Goal: Task Accomplishment & Management: Complete application form

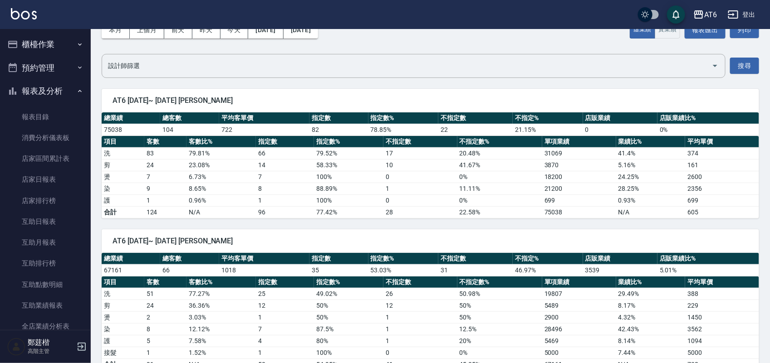
click at [39, 89] on button "報表及分析" at bounding box center [45, 91] width 83 height 24
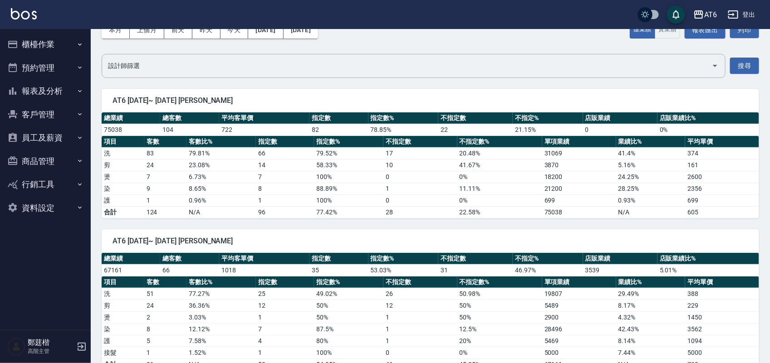
click at [45, 43] on button "櫃檯作業" at bounding box center [45, 45] width 83 height 24
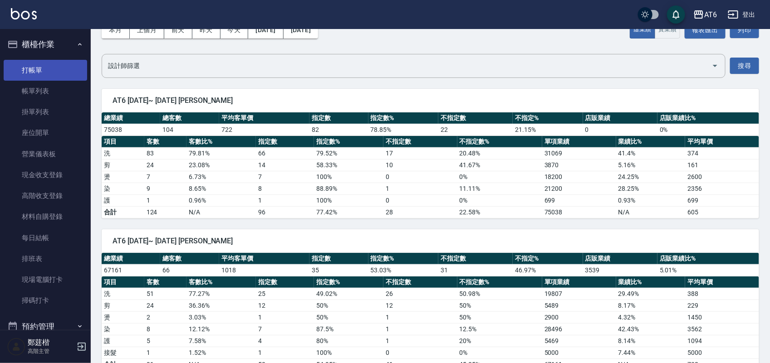
click at [49, 71] on link "打帳單" at bounding box center [45, 70] width 83 height 21
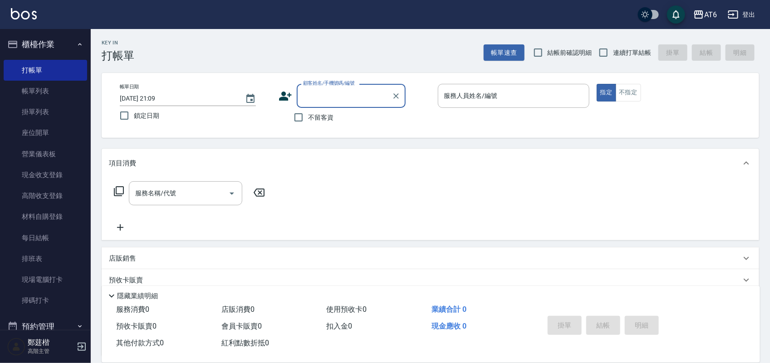
click at [141, 125] on label "鎖定日期" at bounding box center [189, 115] width 149 height 19
click at [134, 125] on input "鎖定日期" at bounding box center [124, 115] width 19 height 19
checkbox input "true"
click at [322, 118] on span "不留客資" at bounding box center [320, 118] width 25 height 10
click at [308, 118] on input "不留客資" at bounding box center [298, 117] width 19 height 19
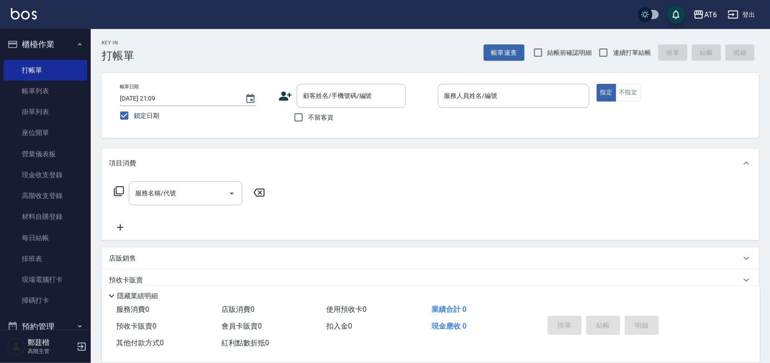
checkbox input "true"
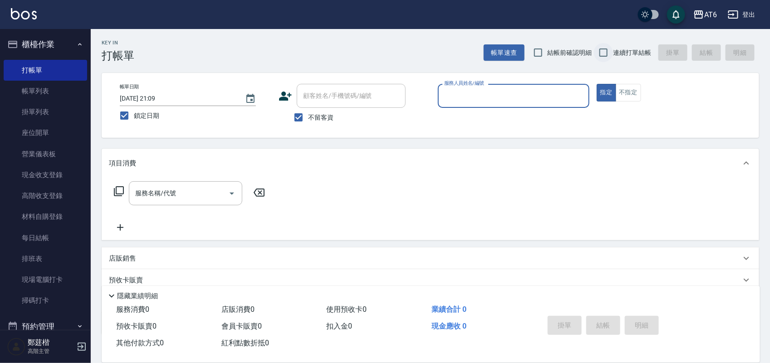
click at [611, 53] on input "連續打單結帳" at bounding box center [603, 52] width 19 height 19
checkbox input "true"
click at [525, 101] on input "服務人員姓名/編號" at bounding box center [513, 96] width 143 height 16
type input "6"
type button "true"
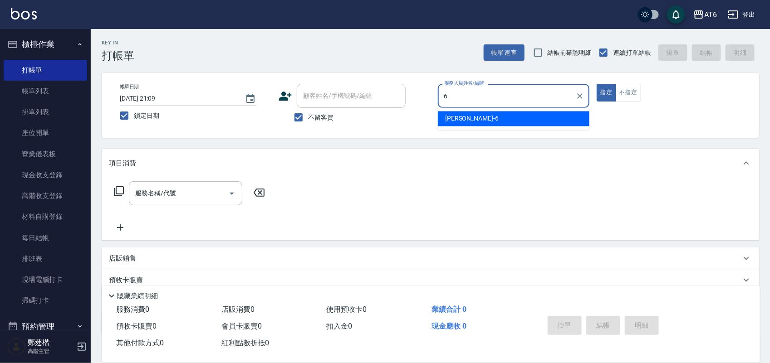
type input "[PERSON_NAME]-6"
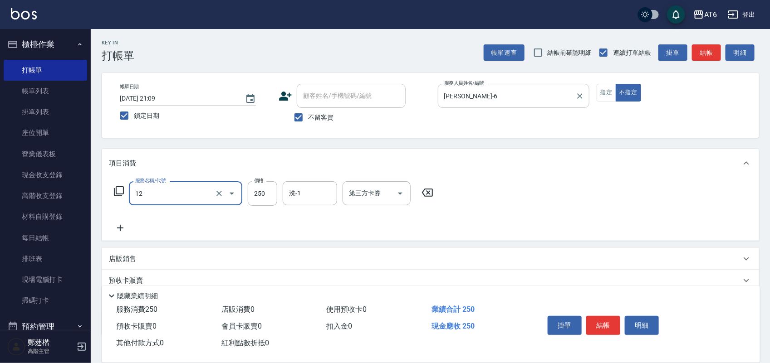
type input "精油洗髮(12)"
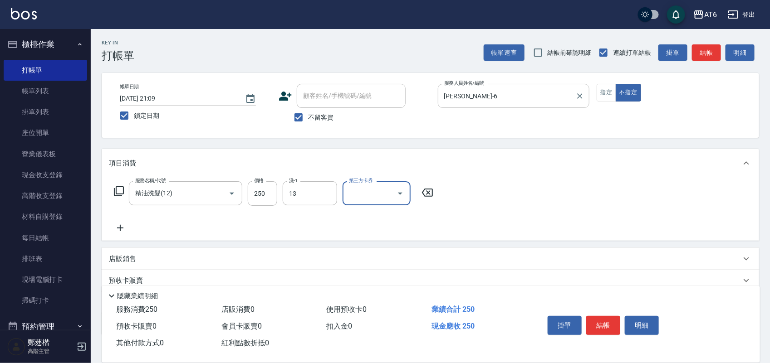
type input "阿修-13"
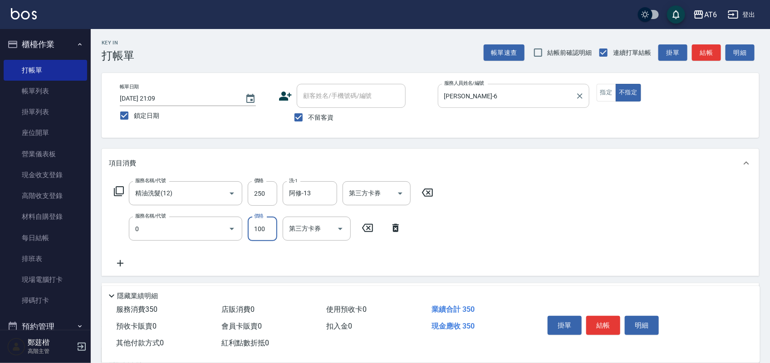
type input "剪髮(0)"
type input "130"
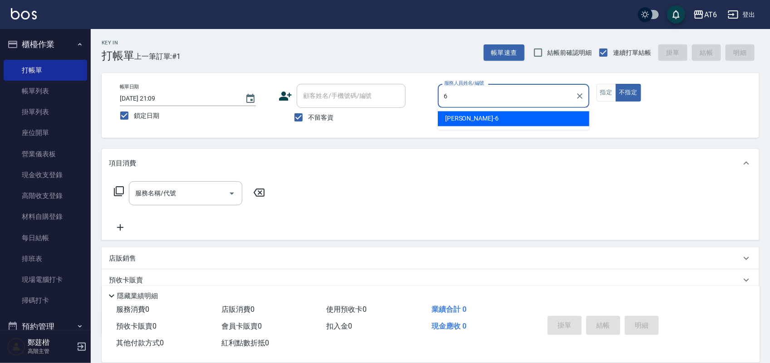
type input "6"
type button "false"
type input "[PERSON_NAME]-6"
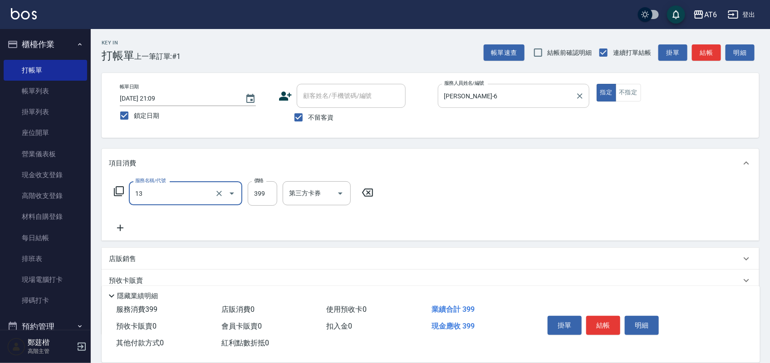
type input "海鹽洗(13)"
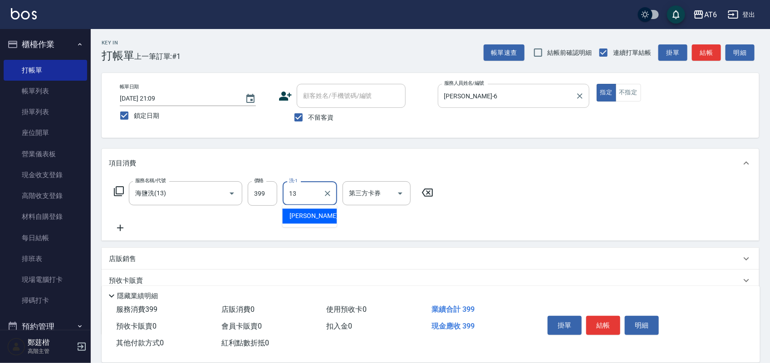
type input "阿修-13"
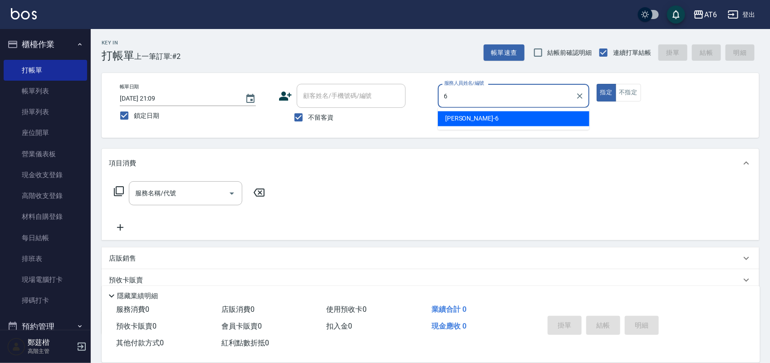
type input "[PERSON_NAME]-6"
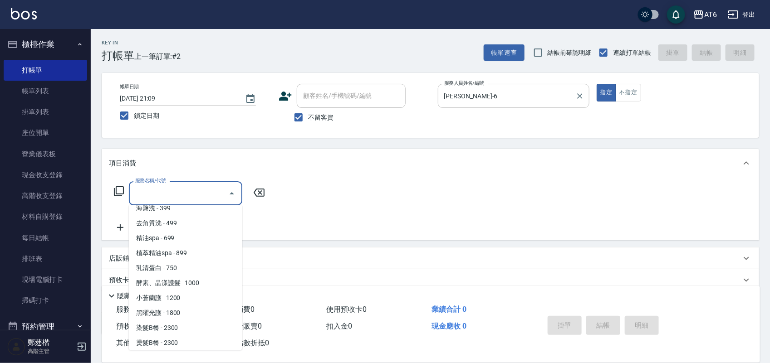
scroll to position [98, 0]
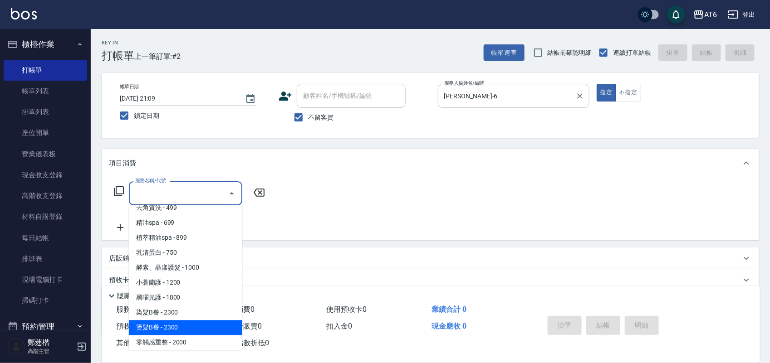
type input "燙髮B餐(43)"
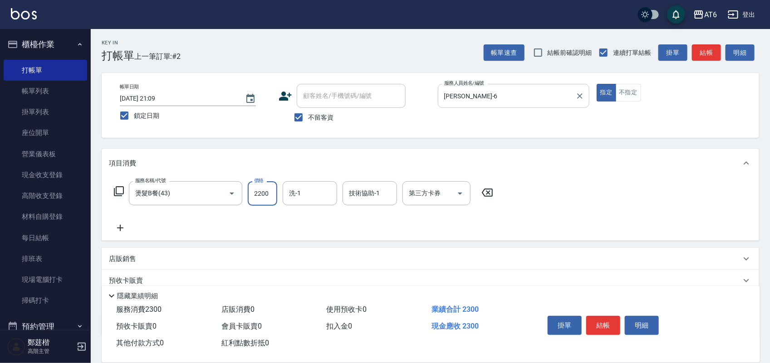
type input "2200"
type input "阿修-13"
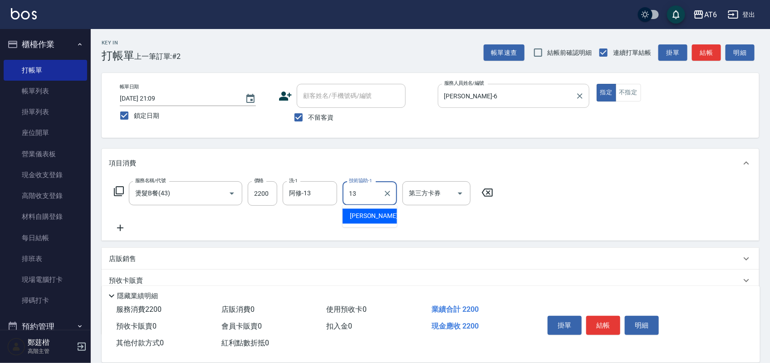
type input "阿修-13"
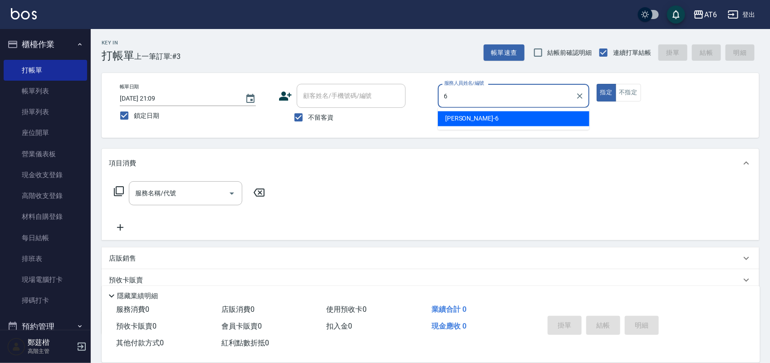
type input "[PERSON_NAME]-6"
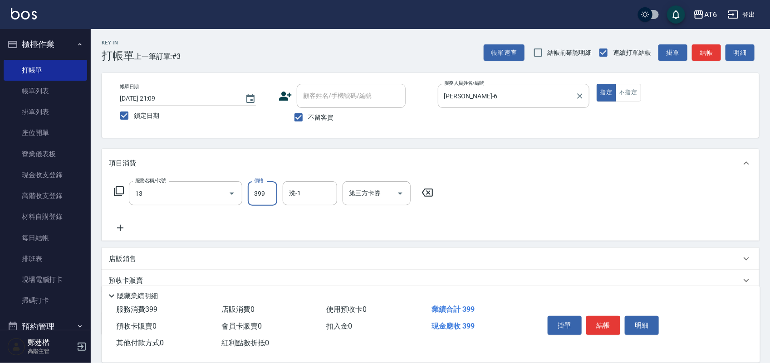
type input "海鹽洗(13)"
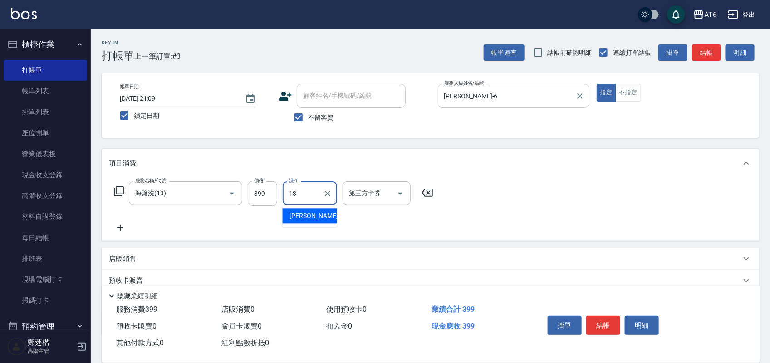
type input "阿修-13"
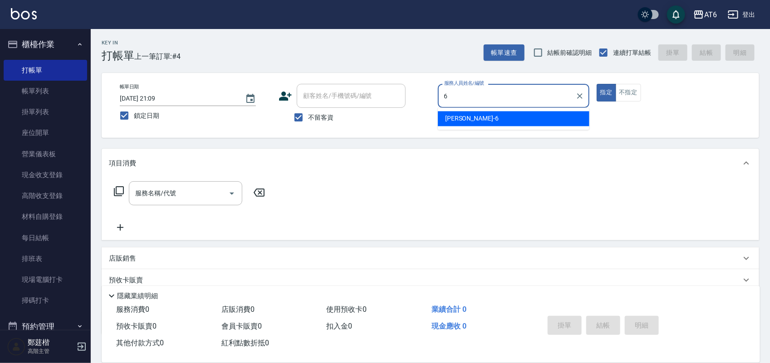
type input "[PERSON_NAME]-6"
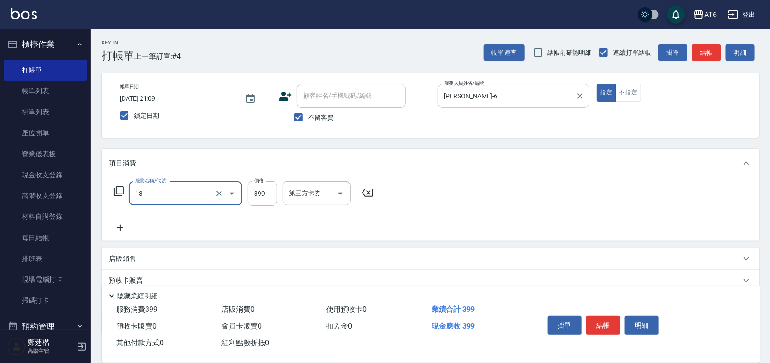
type input "海鹽洗(13)"
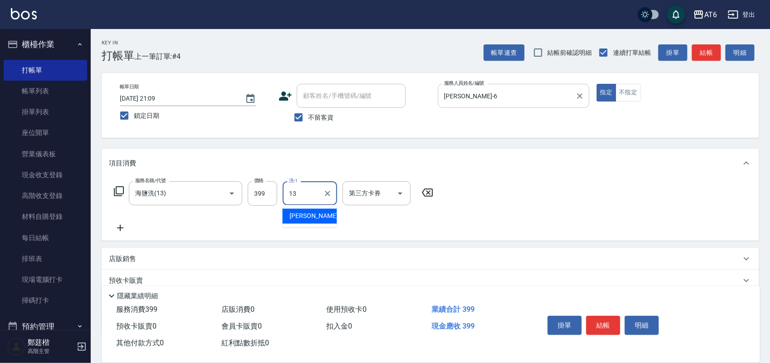
type input "阿修-13"
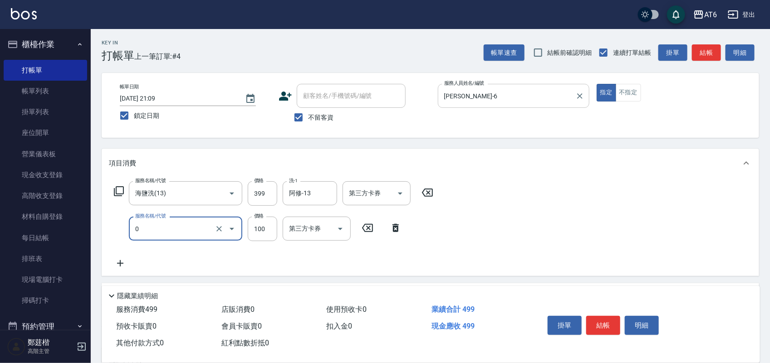
type input "剪髮(0)"
click at [266, 221] on input "150" at bounding box center [262, 229] width 29 height 24
type input "180"
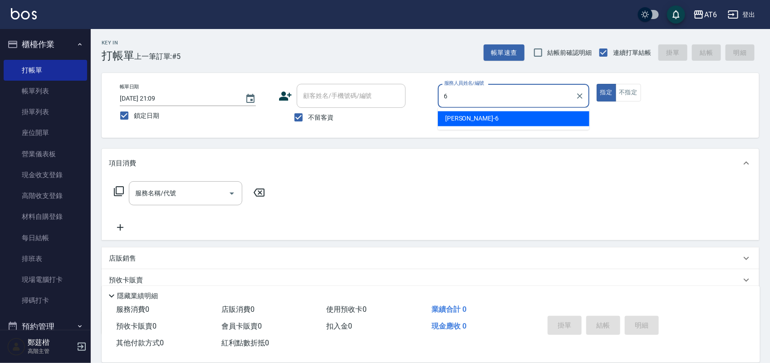
type input "[PERSON_NAME]-6"
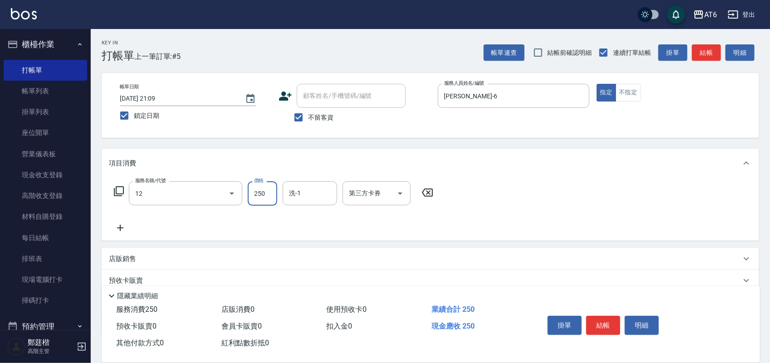
type input "精油洗髮(12)"
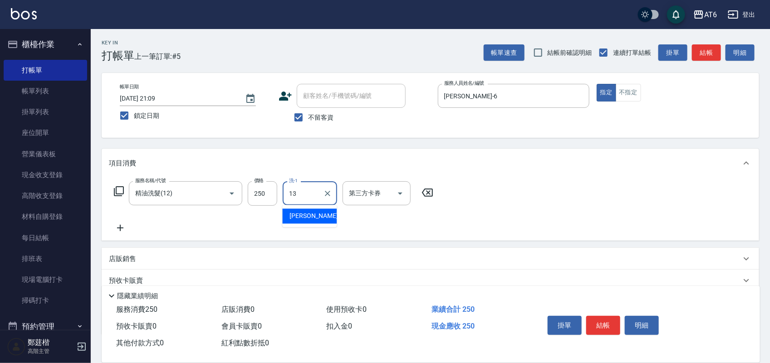
type input "阿修-13"
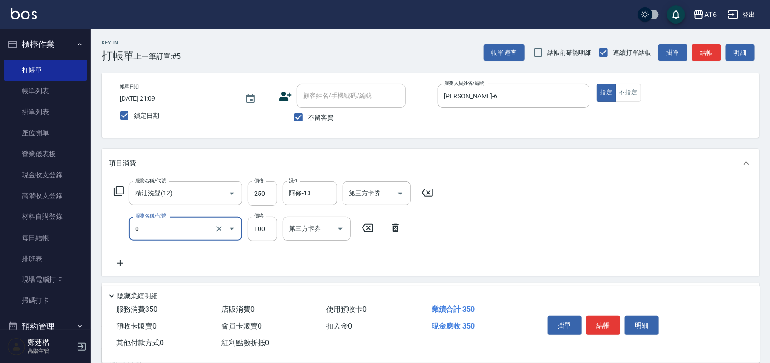
type input "剪髮(0)"
type input "200"
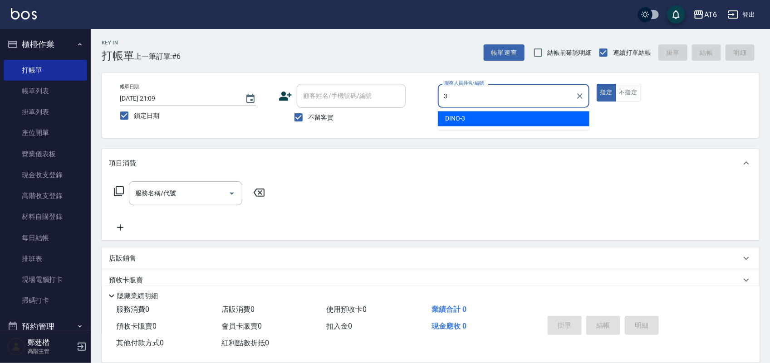
type input "DINO-3"
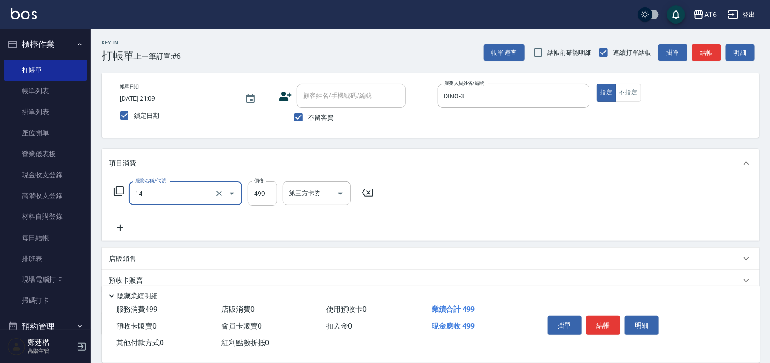
type input "去角質洗(14)"
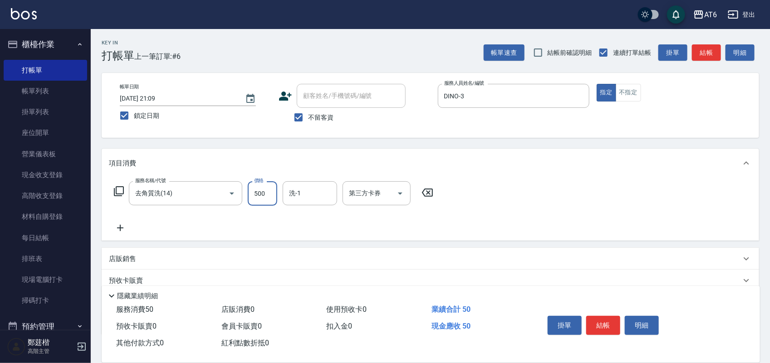
type input "500"
type input "阿修-13"
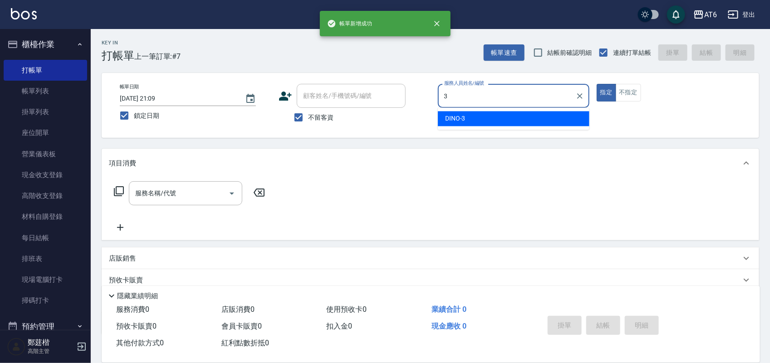
type input "DINO-3"
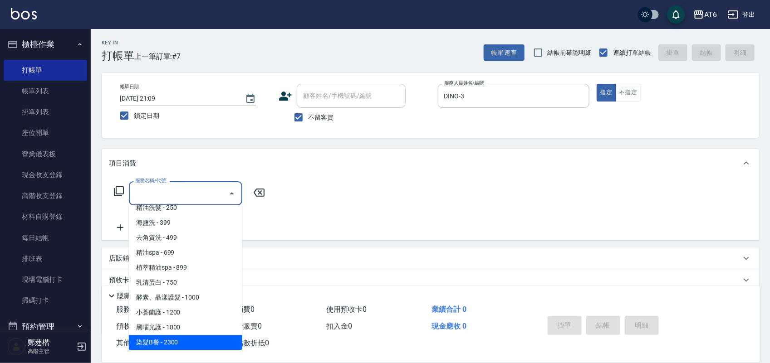
scroll to position [83, 0]
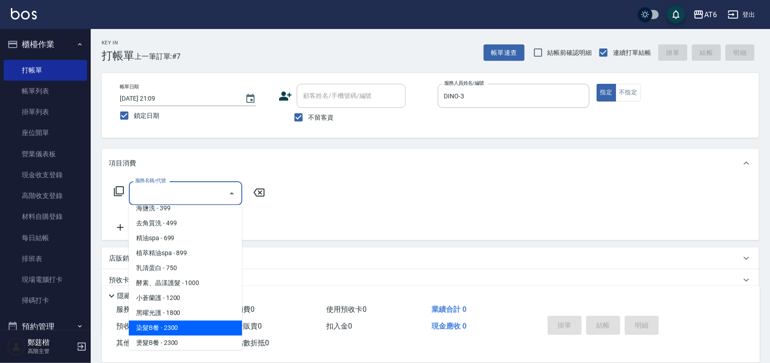
type input "染髮B餐(32)"
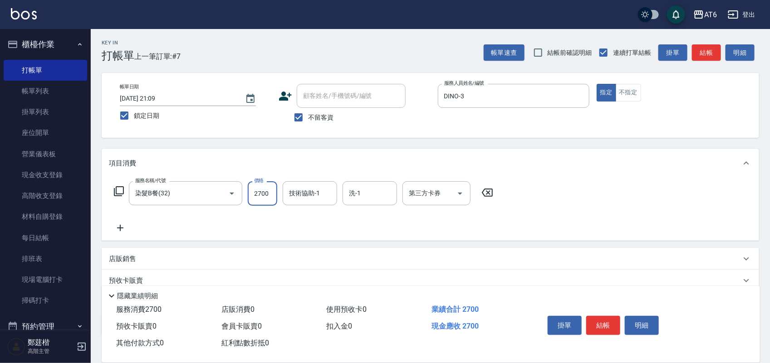
type input "2700"
type input "阿修-13"
click at [323, 191] on icon "Clear" at bounding box center [327, 193] width 9 height 9
click at [363, 193] on input "洗-1" at bounding box center [369, 193] width 46 height 16
type input "阿修-13"
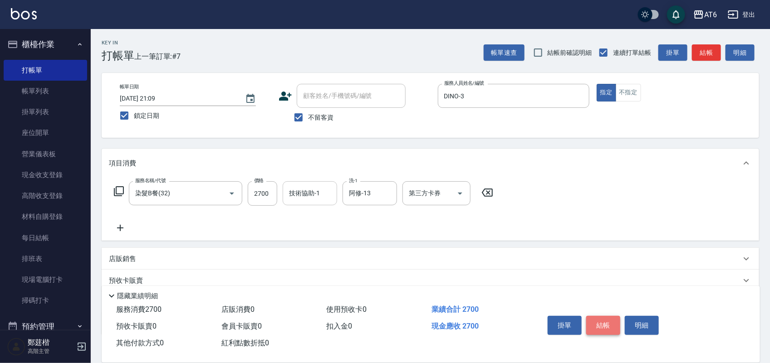
click at [605, 323] on button "結帳" at bounding box center [603, 325] width 34 height 19
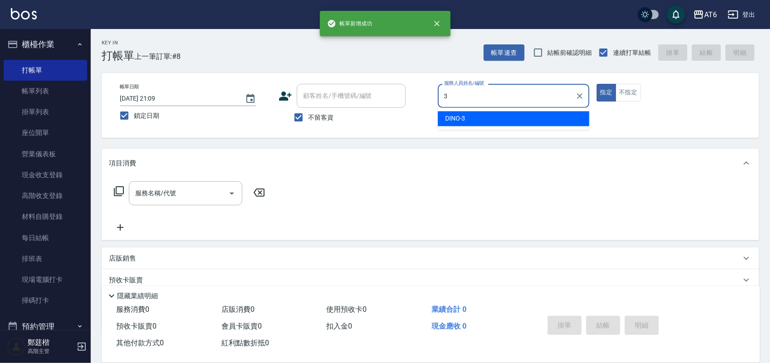
type input "DINO-3"
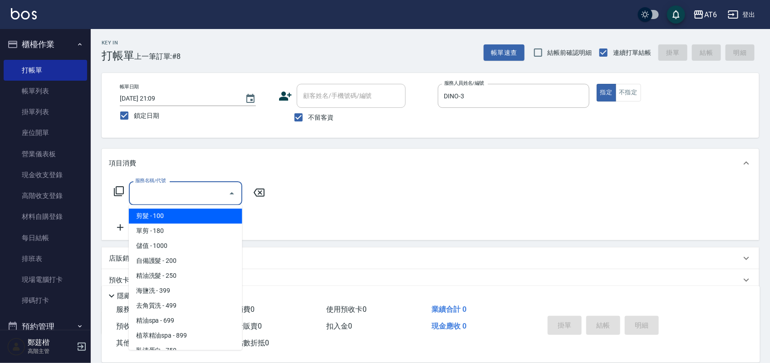
type input "0"
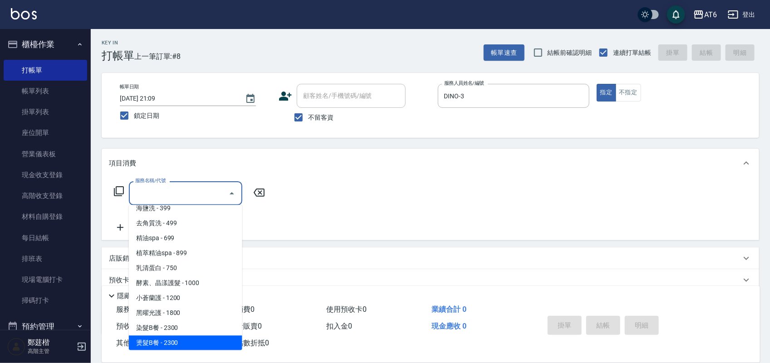
scroll to position [98, 0]
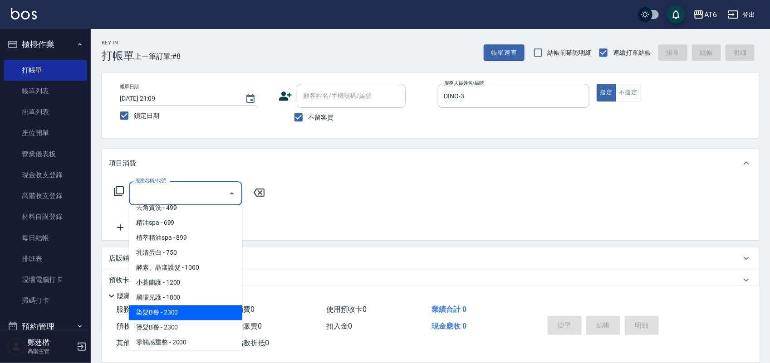
type input "染髮B餐(32)"
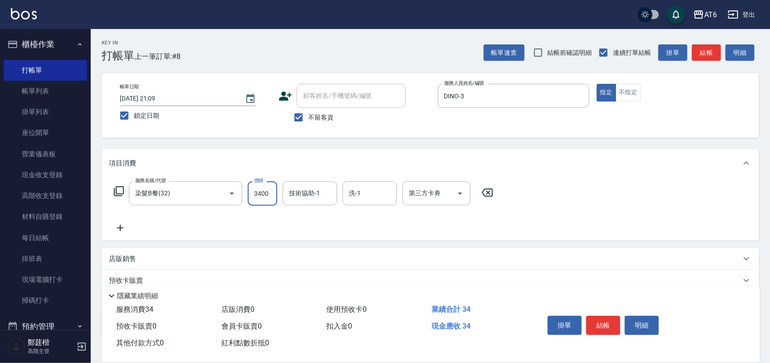
type input "3400"
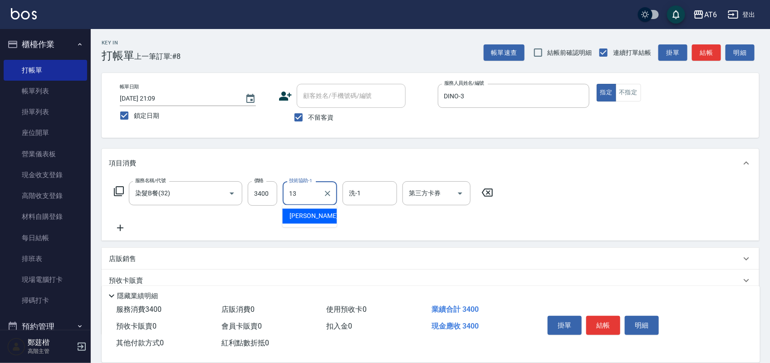
type input "阿修-13"
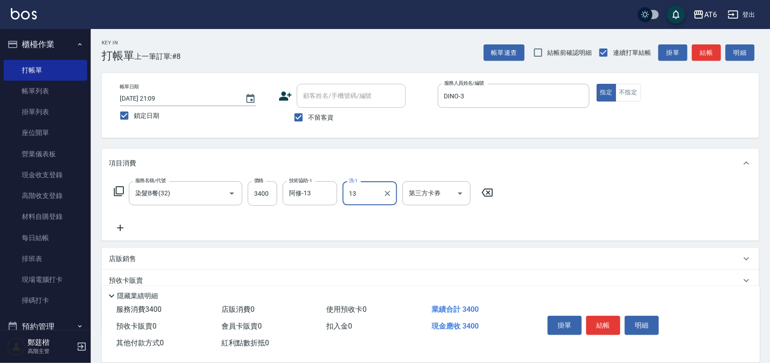
type input "阿修-13"
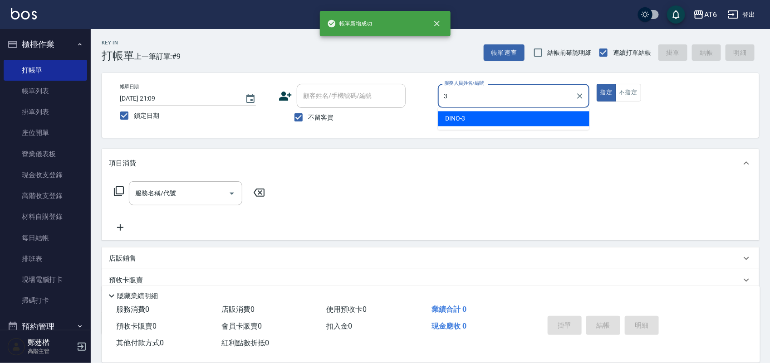
type input "DINO-3"
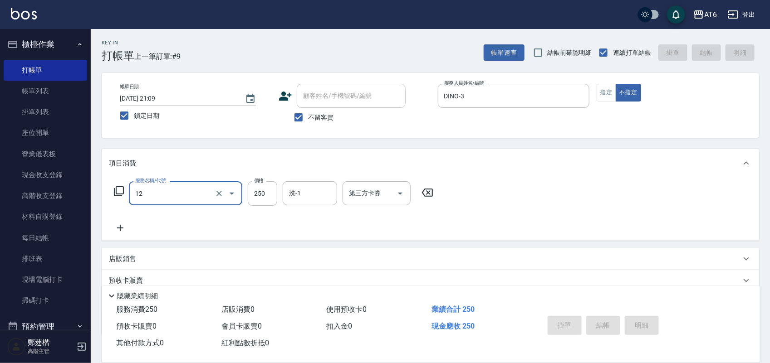
type input "12"
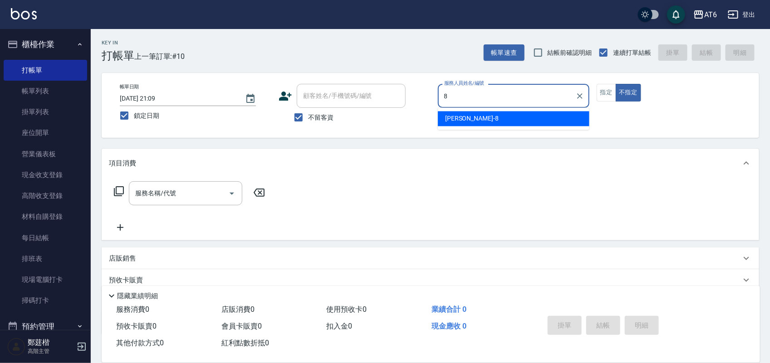
type input "[PERSON_NAME]-8"
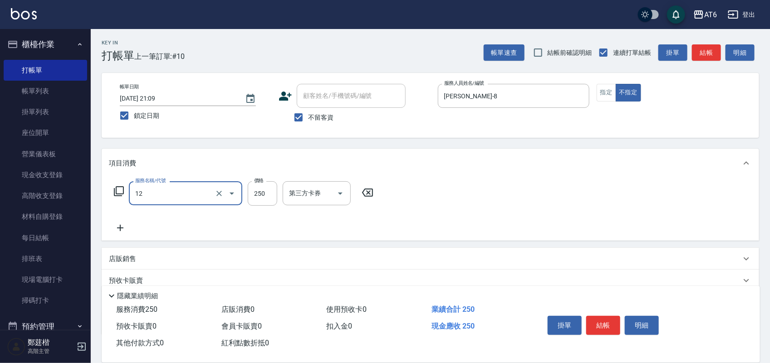
type input "精油洗髮(12)"
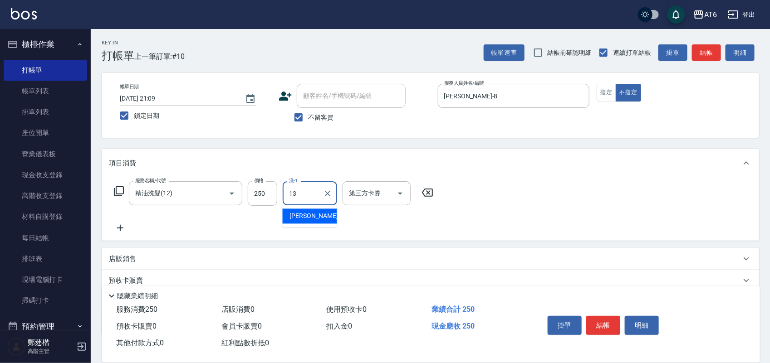
type input "阿修-13"
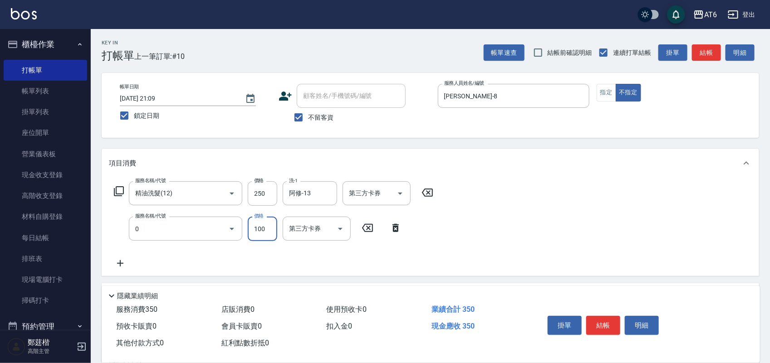
type input "剪髮(0)"
type input "130"
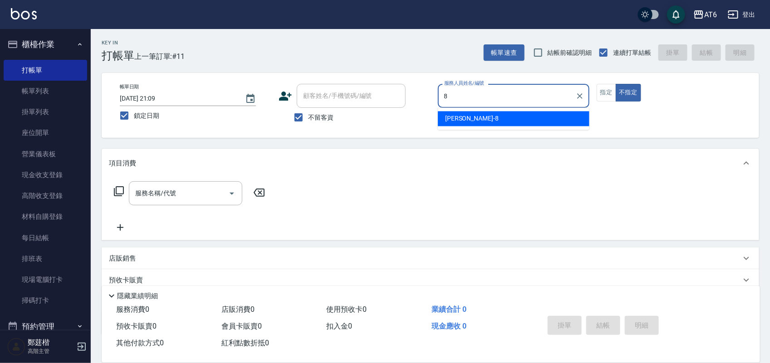
type input "[PERSON_NAME]-8"
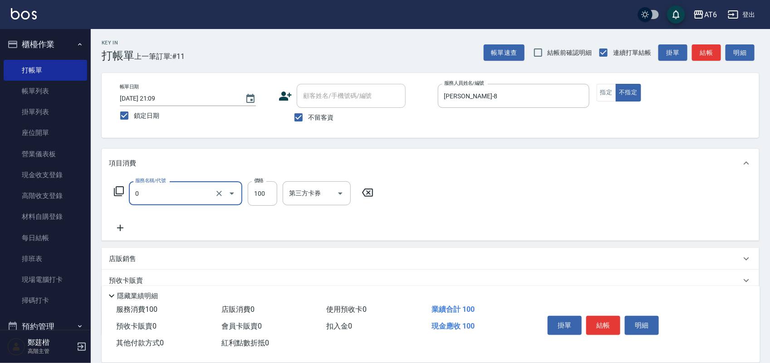
type input "剪髮(0)"
type input "50"
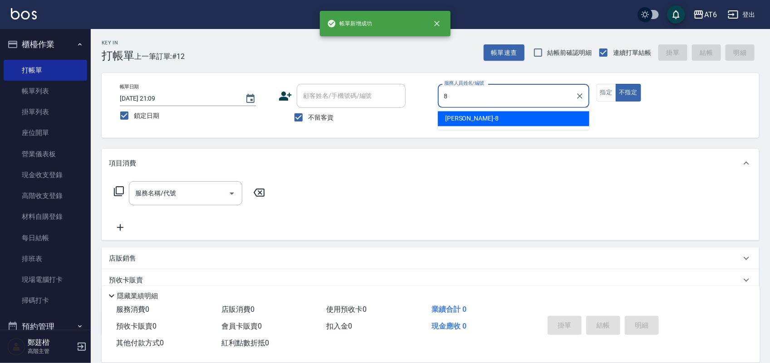
type input "[PERSON_NAME]-8"
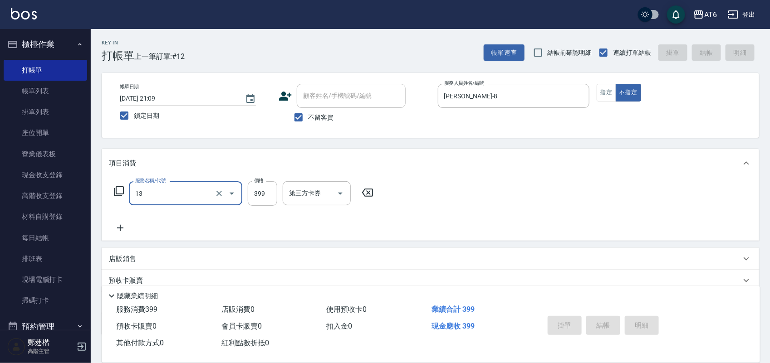
type input "13"
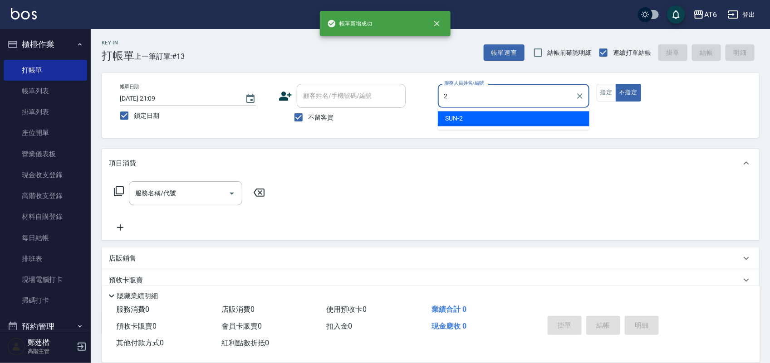
type input "SUN-2"
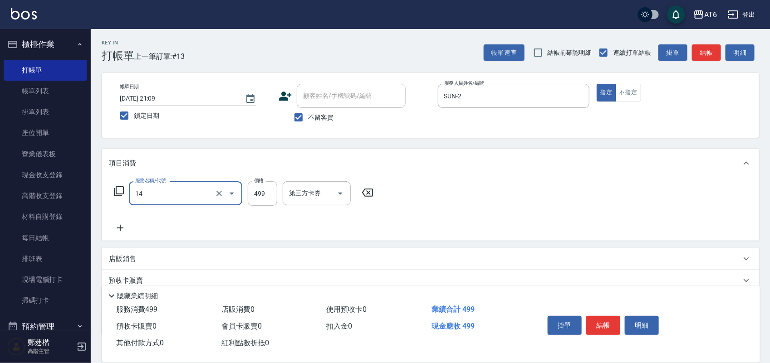
type input "去角質洗(14)"
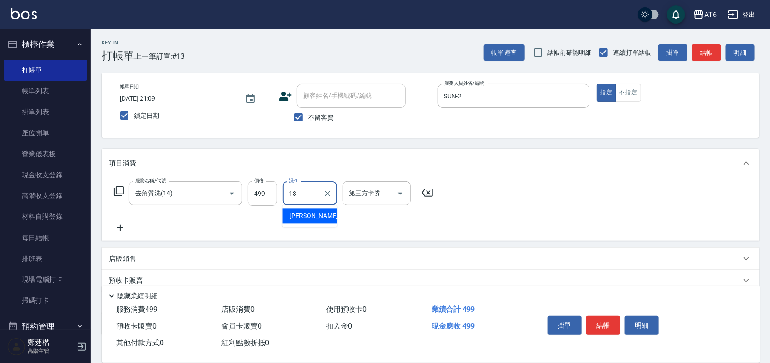
type input "阿修-13"
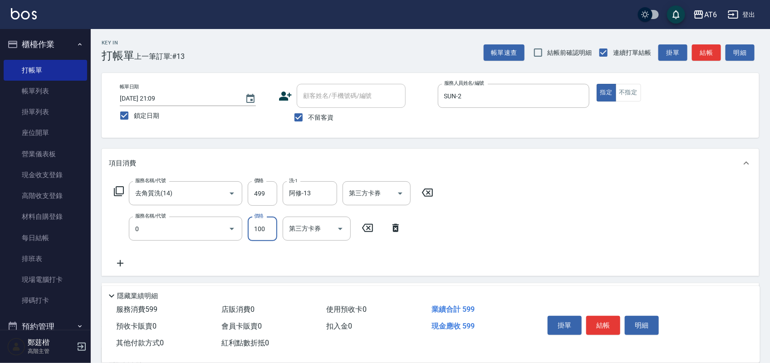
type input "剪髮(0)"
type input "150"
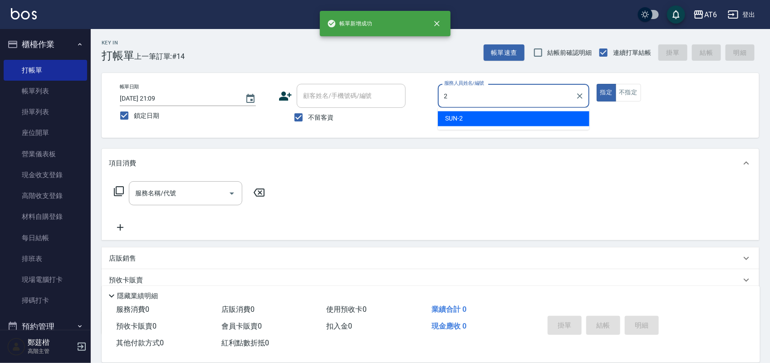
type input "SUN-2"
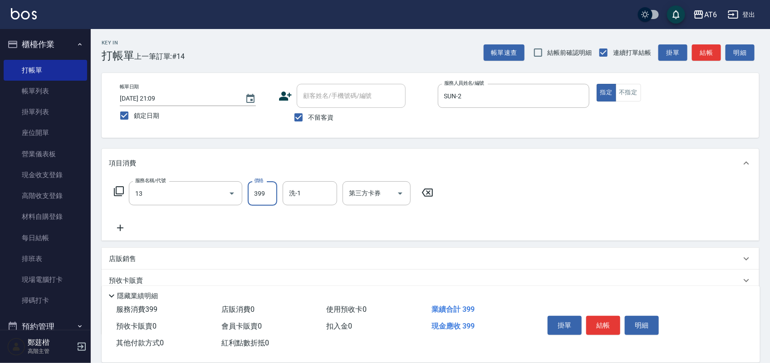
type input "海鹽洗(13)"
type input "400"
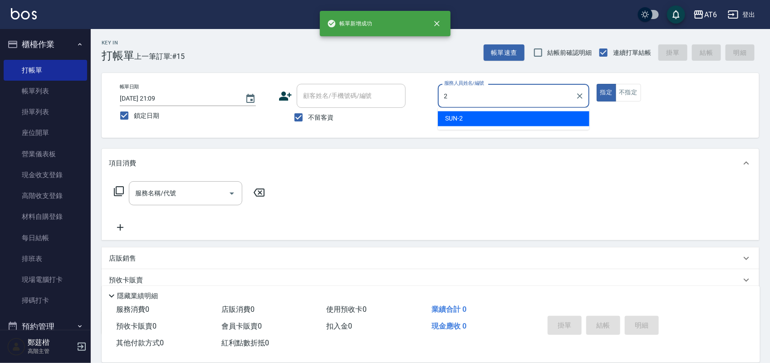
type input "SUN-2"
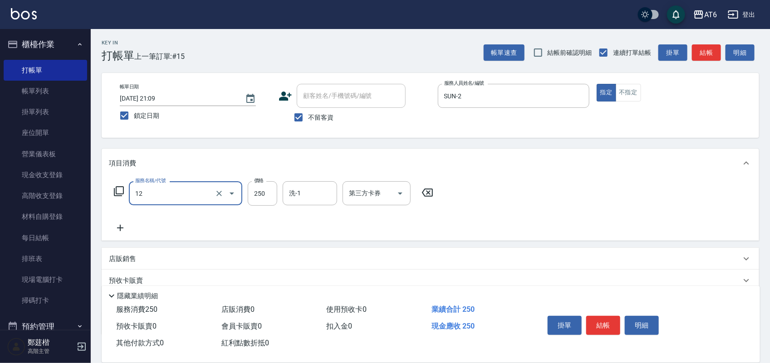
type input "精油洗髮(12)"
type input "阿修-13"
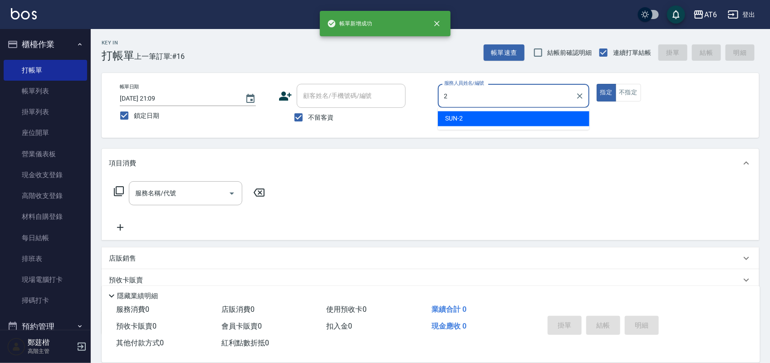
type input "SUN-2"
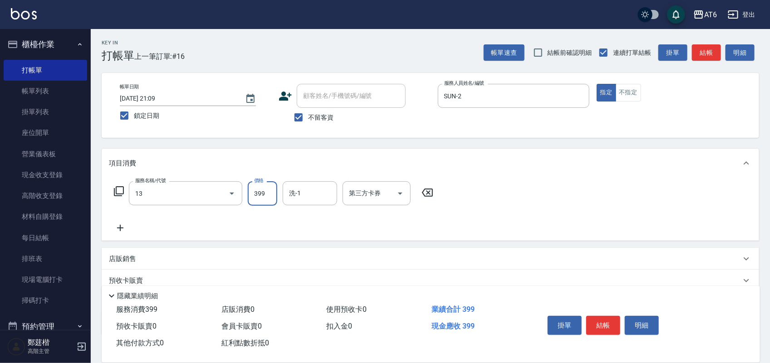
type input "海鹽洗(13)"
type input "400"
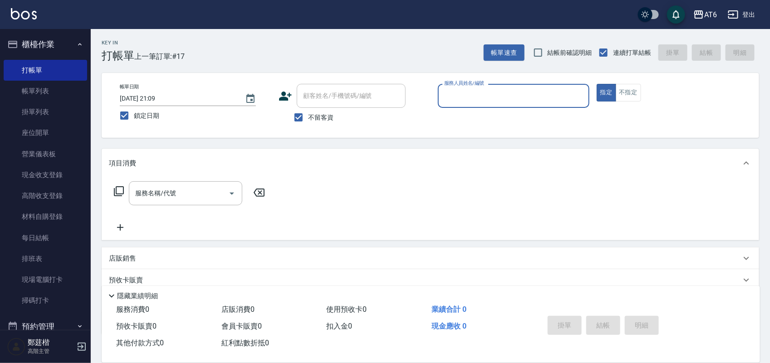
click at [60, 39] on button "櫃檯作業" at bounding box center [45, 45] width 83 height 24
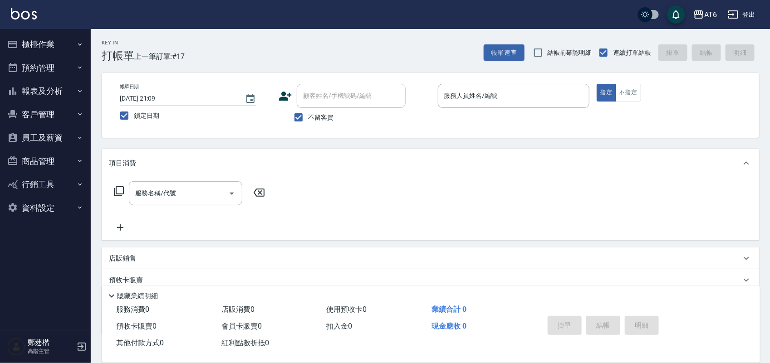
click at [66, 89] on button "報表及分析" at bounding box center [45, 91] width 83 height 24
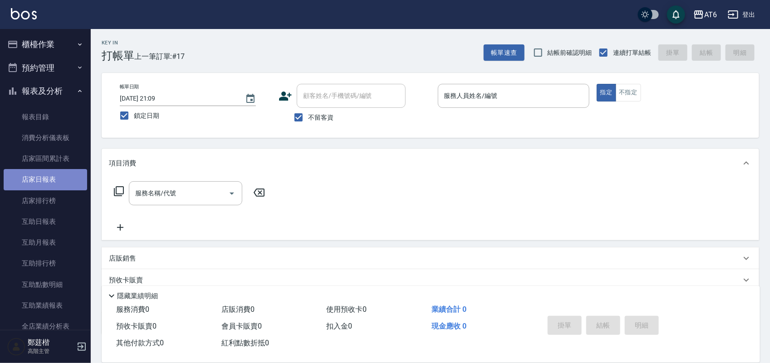
click at [64, 185] on link "店家日報表" at bounding box center [45, 179] width 83 height 21
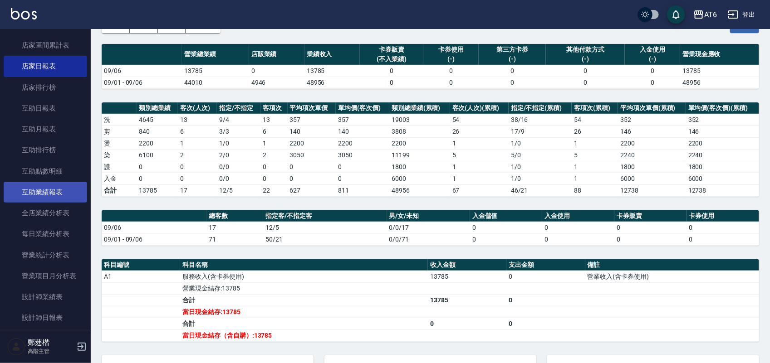
scroll to position [113, 0]
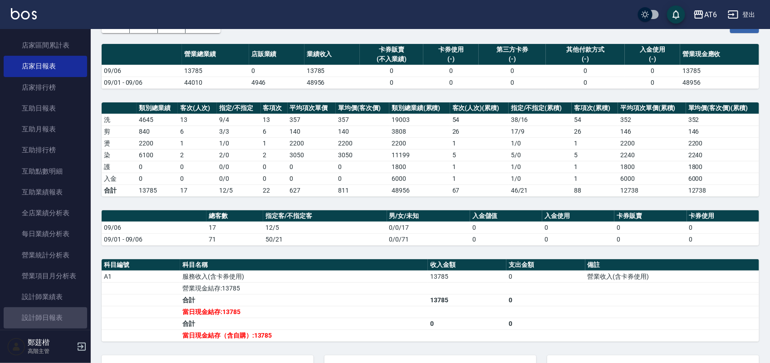
drag, startPoint x: 59, startPoint y: 319, endPoint x: 86, endPoint y: 320, distance: 26.8
click at [59, 319] on link "設計師日報表" at bounding box center [45, 317] width 83 height 21
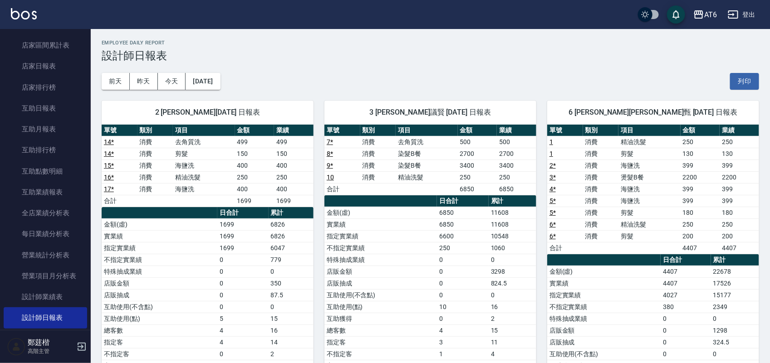
drag, startPoint x: 474, startPoint y: 64, endPoint x: 430, endPoint y: 60, distance: 44.6
click at [430, 60] on h3 "設計師日報表" at bounding box center [430, 55] width 657 height 13
drag, startPoint x: 463, startPoint y: 53, endPoint x: 404, endPoint y: 57, distance: 58.2
click at [404, 57] on h3 "設計師日報表" at bounding box center [430, 55] width 657 height 13
click at [220, 82] on button "[DATE]" at bounding box center [202, 81] width 34 height 17
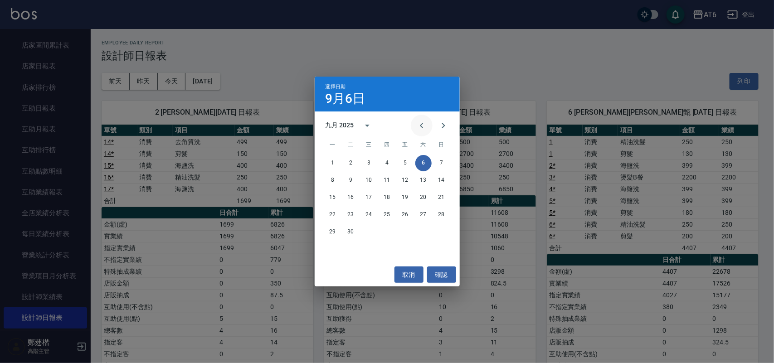
click at [420, 123] on icon "Previous month" at bounding box center [421, 125] width 11 height 11
click at [366, 177] on button "6" at bounding box center [369, 180] width 16 height 16
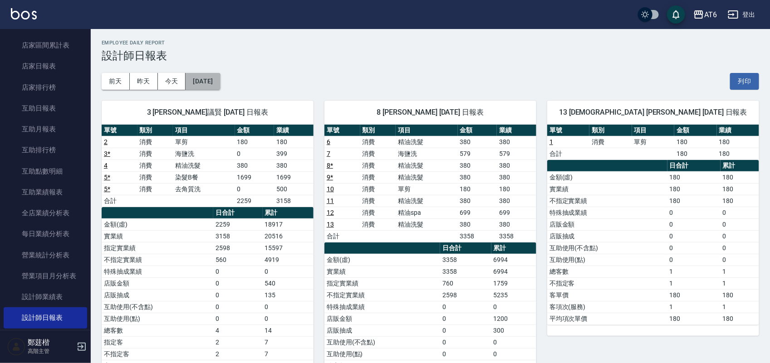
click at [214, 78] on button "[DATE]" at bounding box center [202, 81] width 34 height 17
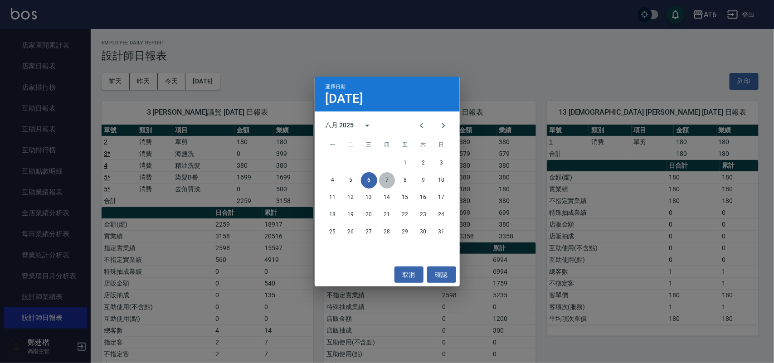
click at [385, 177] on button "7" at bounding box center [387, 180] width 16 height 16
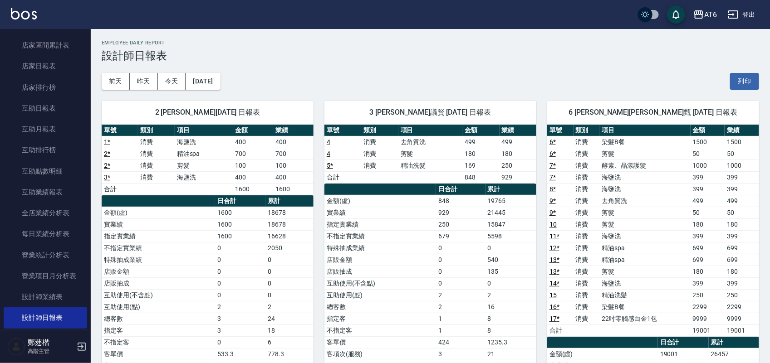
click at [750, 10] on button "登出" at bounding box center [741, 14] width 35 height 17
